Goal: Task Accomplishment & Management: Use online tool/utility

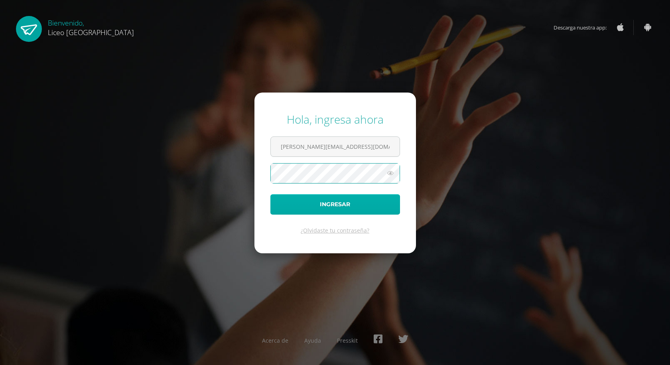
click at [270, 194] on button "Ingresar" at bounding box center [335, 204] width 130 height 20
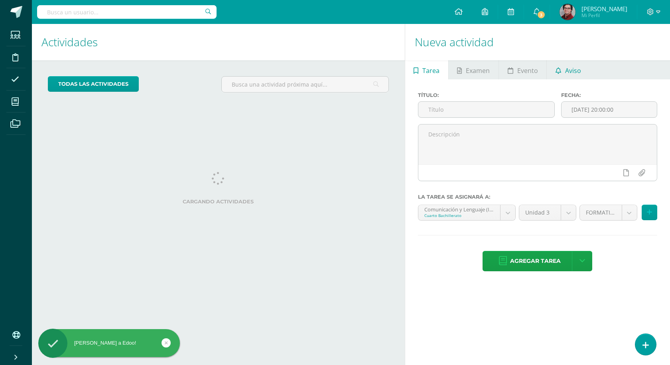
click at [565, 67] on span "Aviso" at bounding box center [573, 70] width 16 height 19
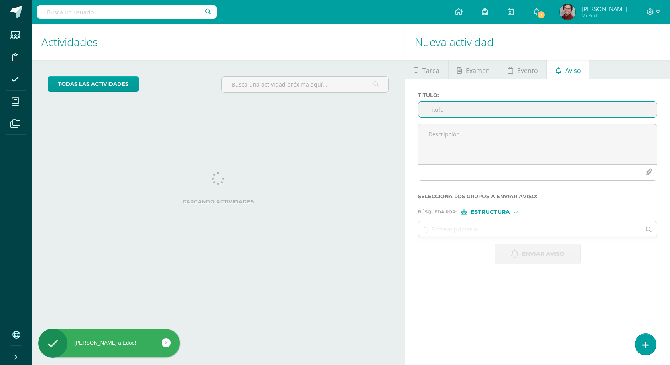
click at [443, 107] on input "Titulo :" at bounding box center [537, 110] width 238 height 16
